Goal: Navigation & Orientation: Find specific page/section

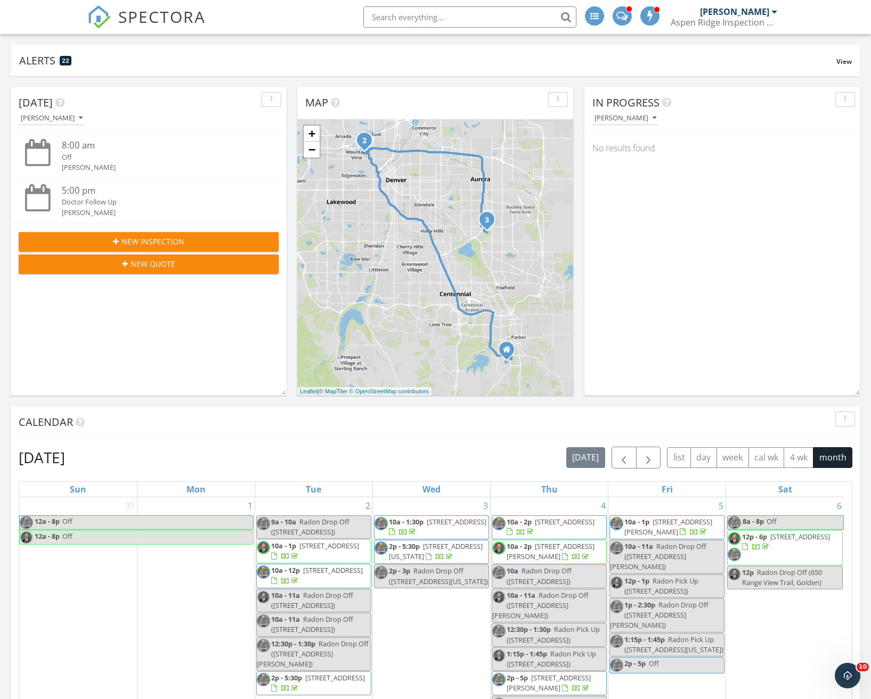
scroll to position [871, 879]
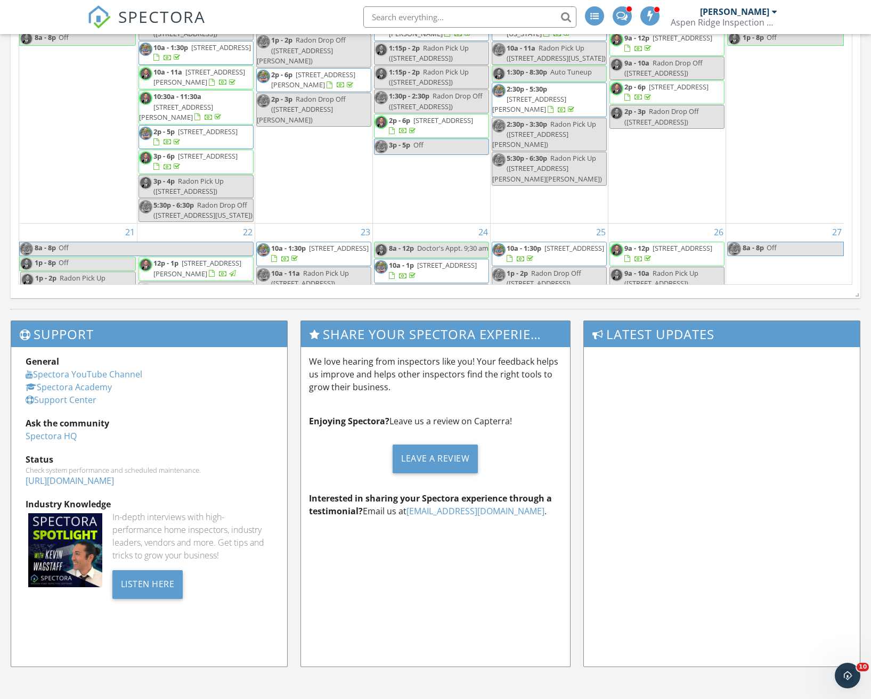
scroll to position [632, 0]
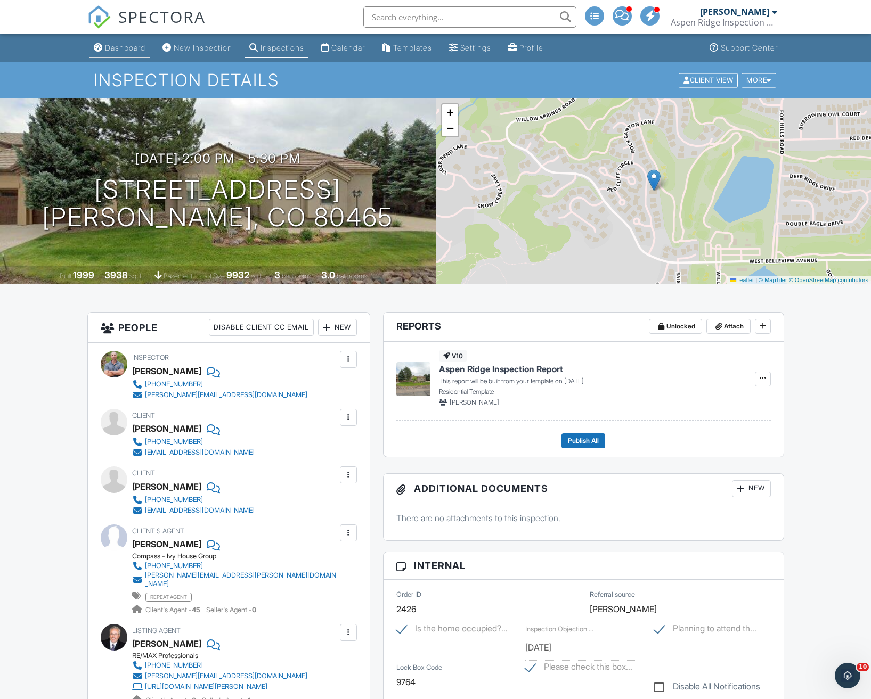
click at [124, 46] on div "Dashboard" at bounding box center [125, 47] width 40 height 9
